Goal: Information Seeking & Learning: Check status

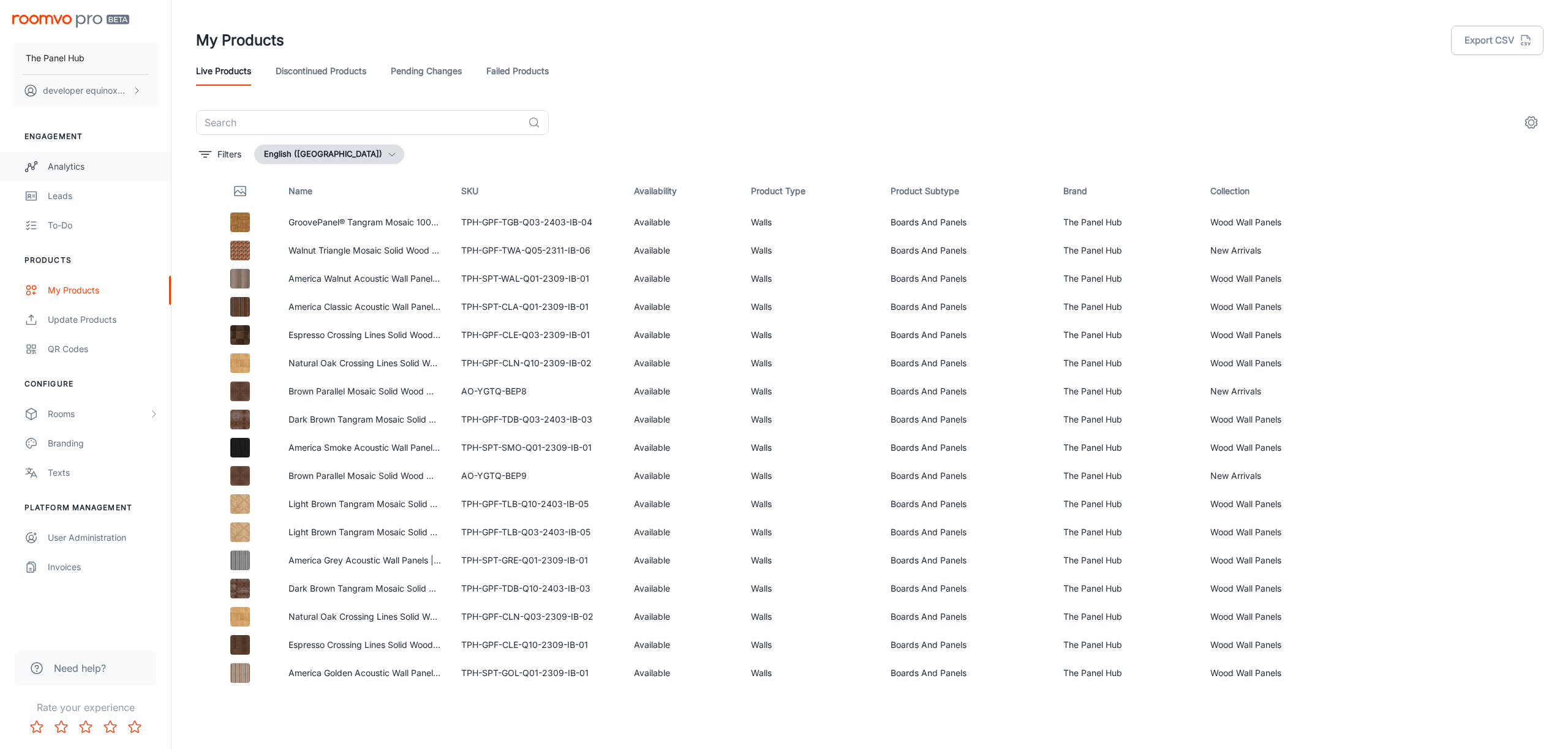
click at [94, 165] on div "Analytics" at bounding box center [103, 167] width 111 height 13
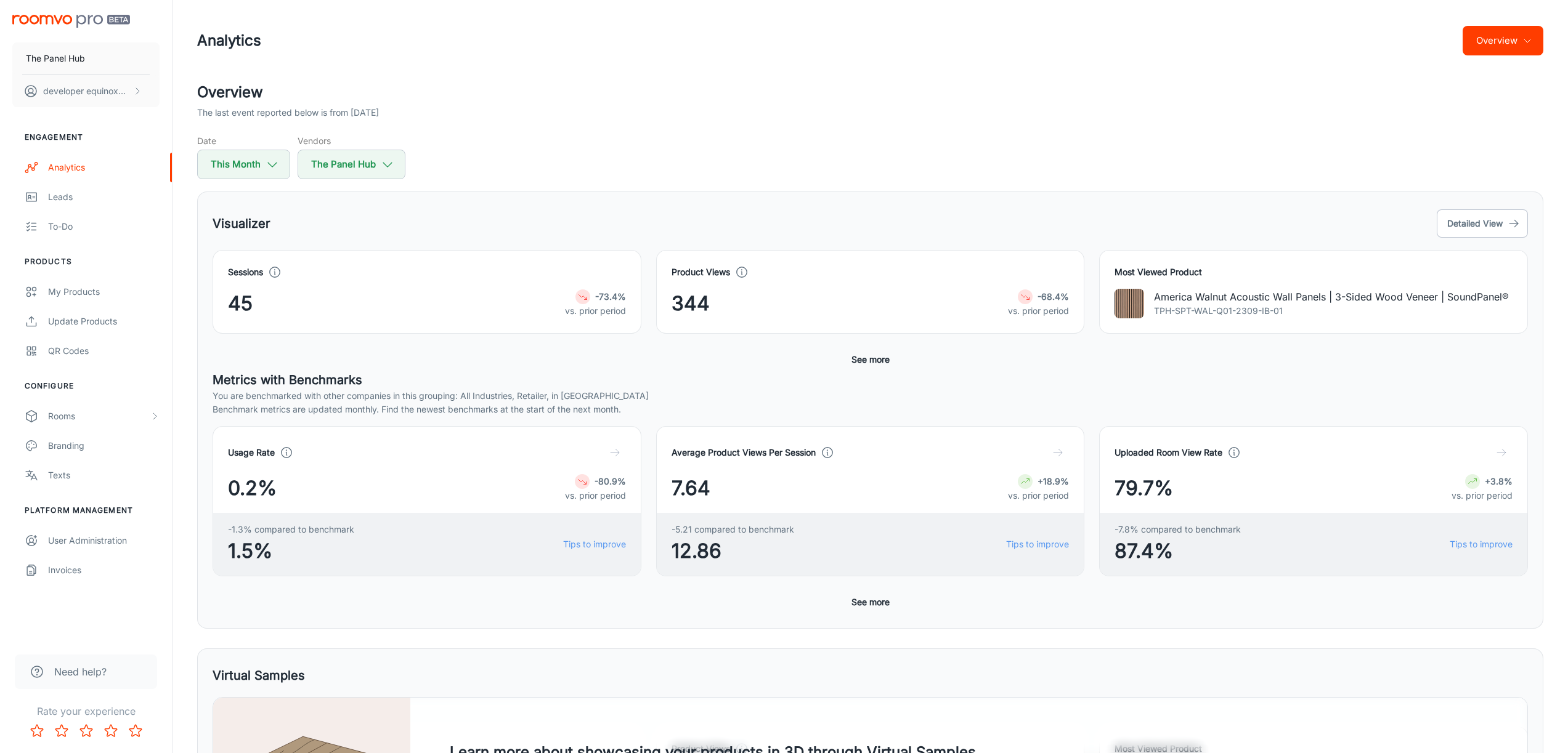
click at [660, 210] on div "Visualizer Detailed View" at bounding box center [871, 224] width 1316 height 33
click at [112, 198] on div "Leads" at bounding box center [104, 197] width 112 height 14
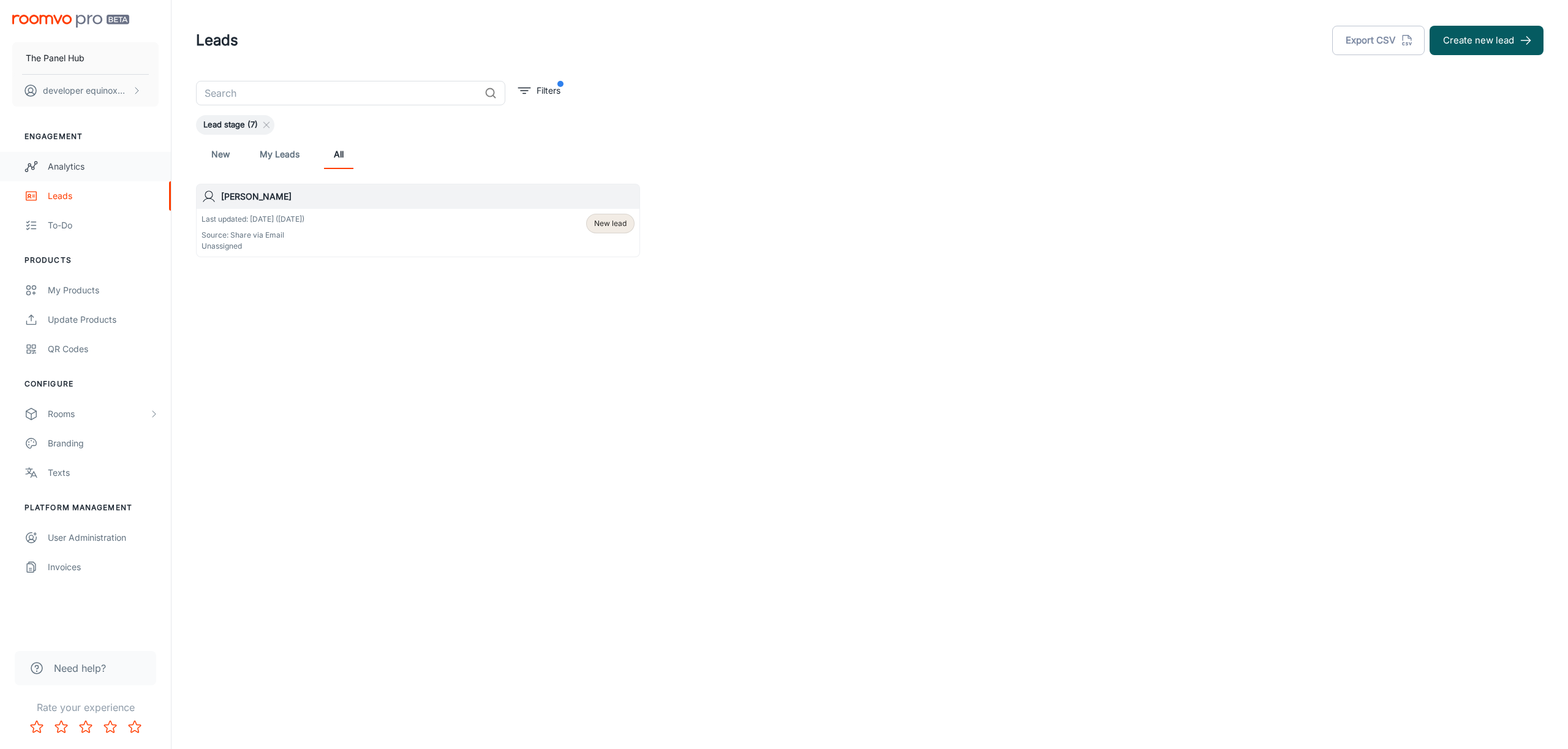
click at [68, 177] on link "Analytics" at bounding box center [85, 167] width 171 height 29
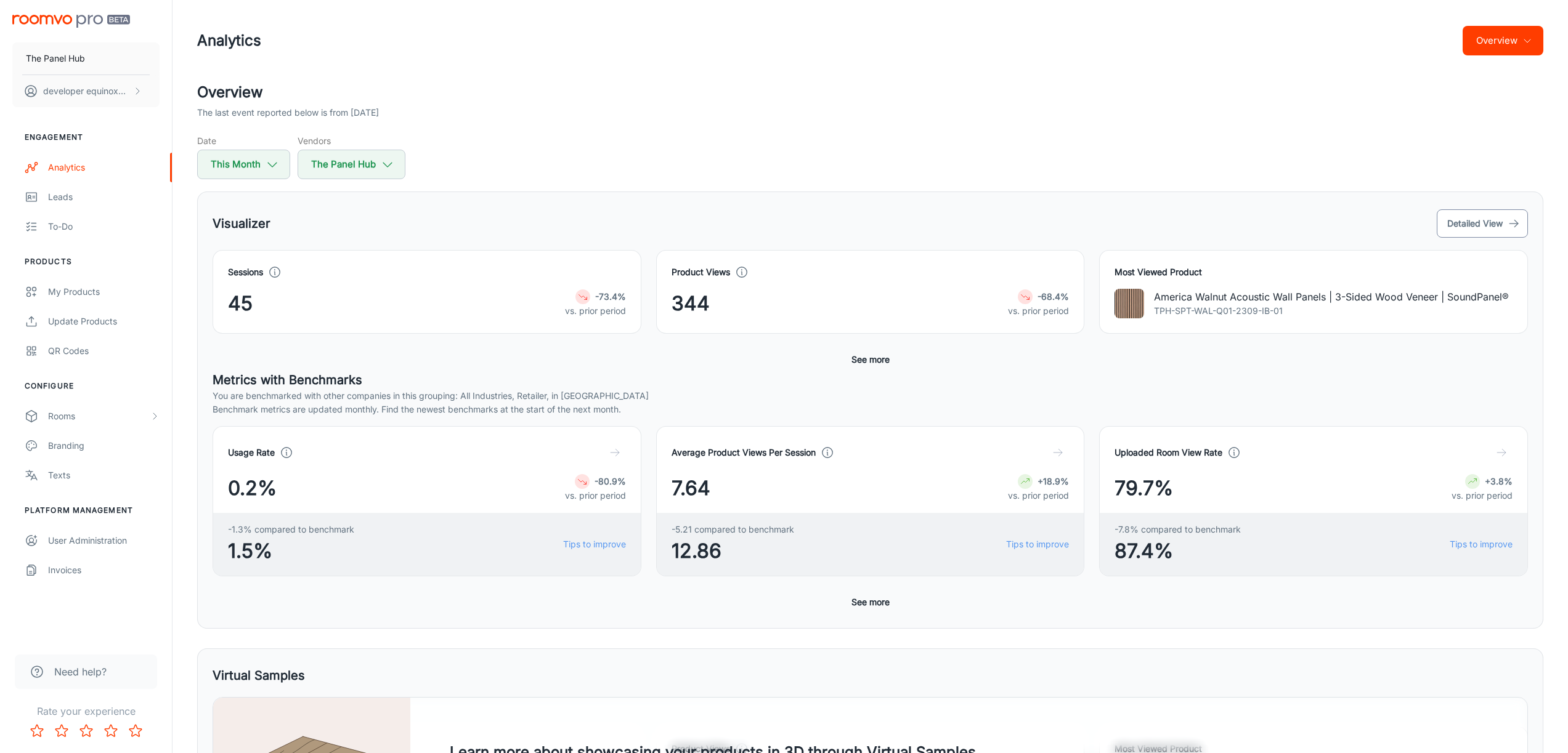
click at [1511, 215] on button "Detailed View" at bounding box center [1483, 224] width 91 height 28
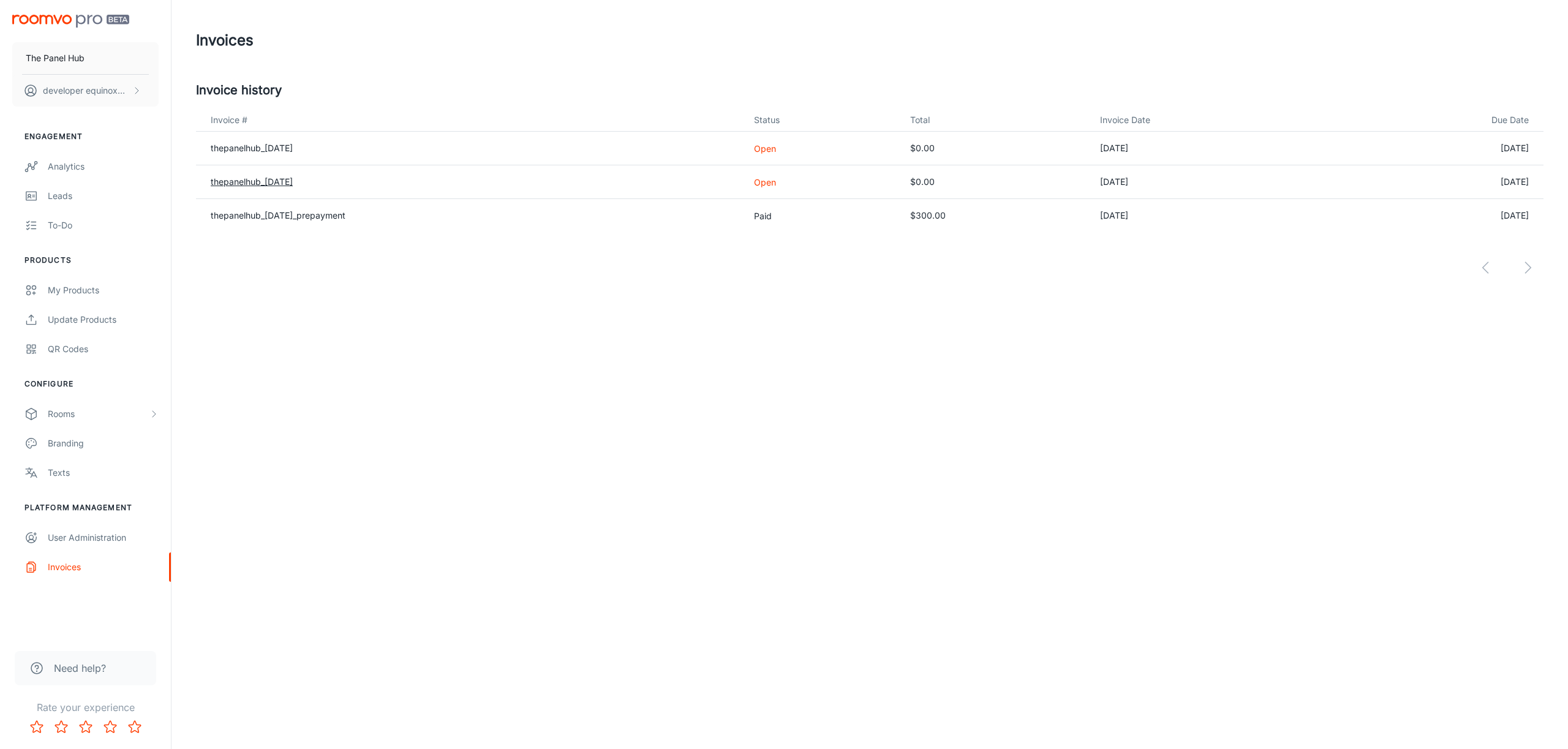
click at [293, 182] on link "thepanelhub_2025-08-01" at bounding box center [252, 182] width 82 height 10
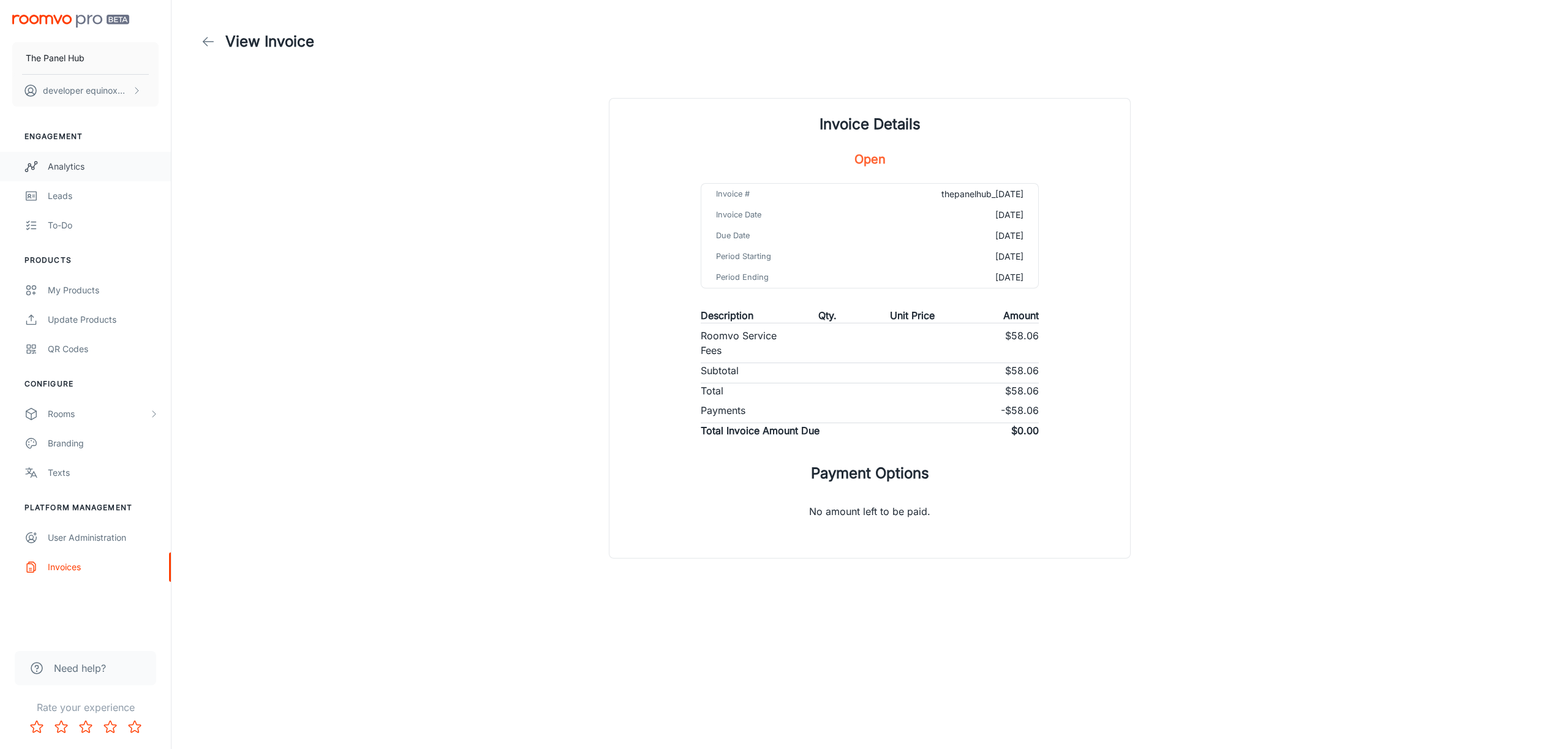
click at [81, 164] on div "Analytics" at bounding box center [103, 167] width 111 height 13
